Goal: Navigation & Orientation: Find specific page/section

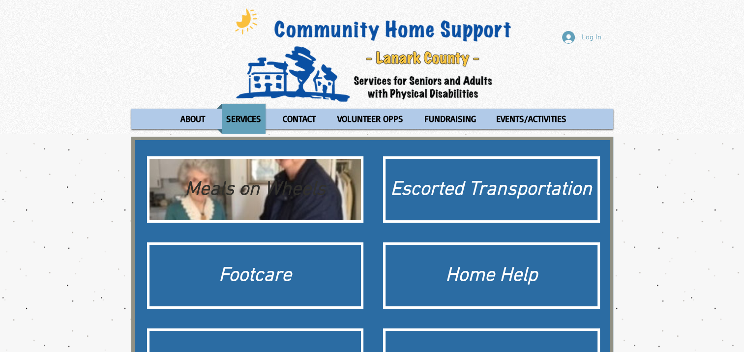
click at [269, 192] on div "Meals on Wheels" at bounding box center [256, 190] width 202 height 28
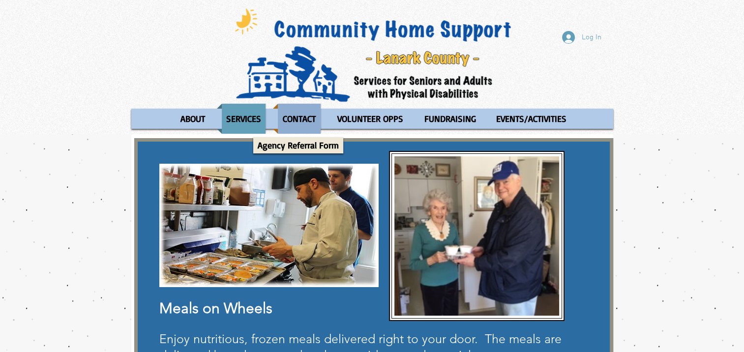
click at [302, 116] on p "CONTACT" at bounding box center [300, 119] width 42 height 30
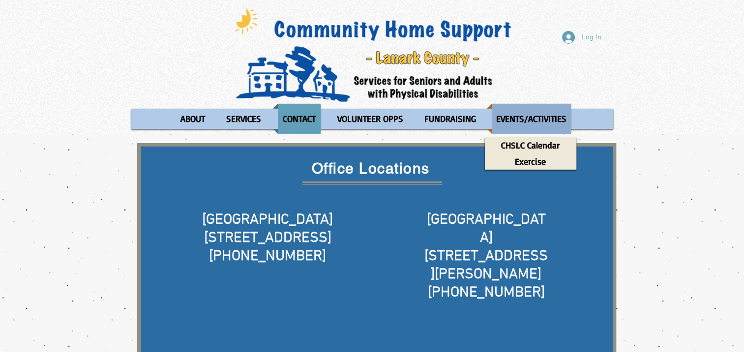
click at [515, 118] on p "EVENTS/ACTIVITIES" at bounding box center [531, 119] width 79 height 30
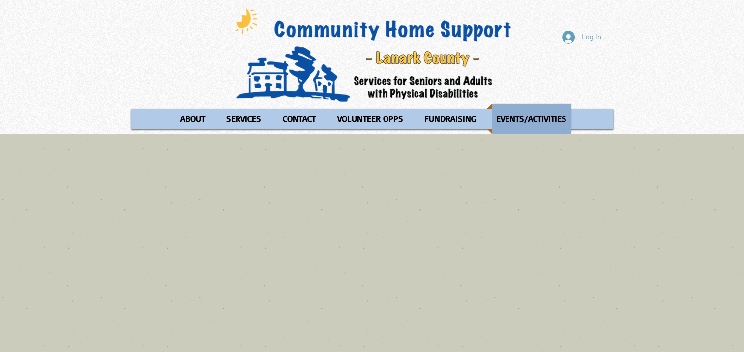
click at [514, 116] on p "EVENTS/ACTIVITIES" at bounding box center [531, 119] width 79 height 30
click at [369, 33] on img at bounding box center [373, 54] width 290 height 97
click at [378, 33] on img at bounding box center [373, 54] width 290 height 97
